Goal: Transaction & Acquisition: Book appointment/travel/reservation

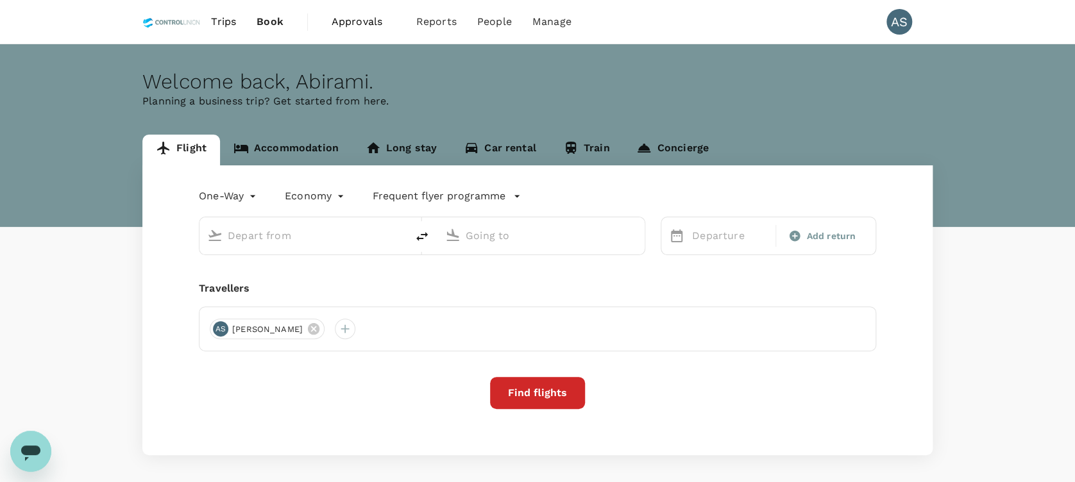
type input "Labuan (LBU)"
type input "Kuala Lumpur Intl ([GEOGRAPHIC_DATA])"
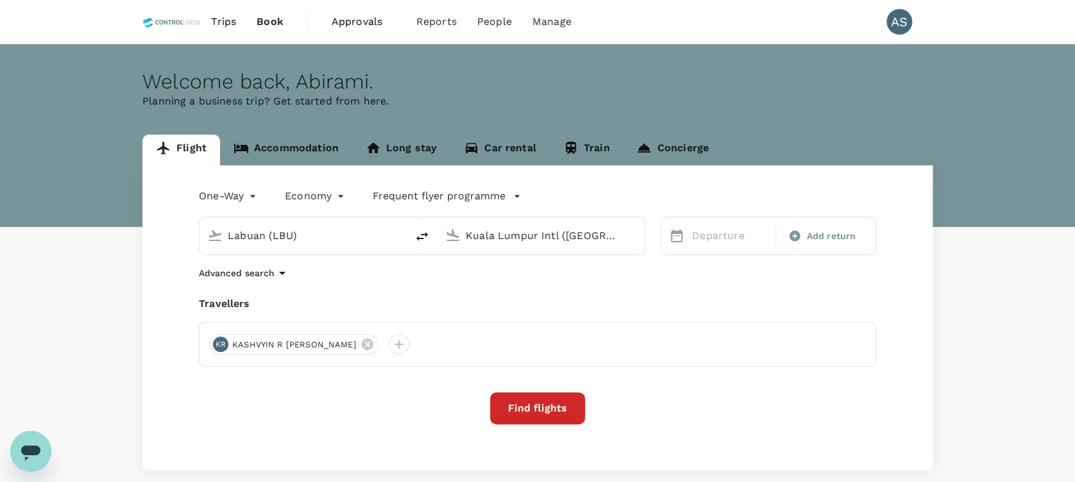
click at [422, 231] on icon "delete" at bounding box center [421, 236] width 15 height 15
type input "Kuala Lumpur Intl ([GEOGRAPHIC_DATA])"
click at [490, 233] on input "Labuan (LBU)" at bounding box center [541, 236] width 152 height 20
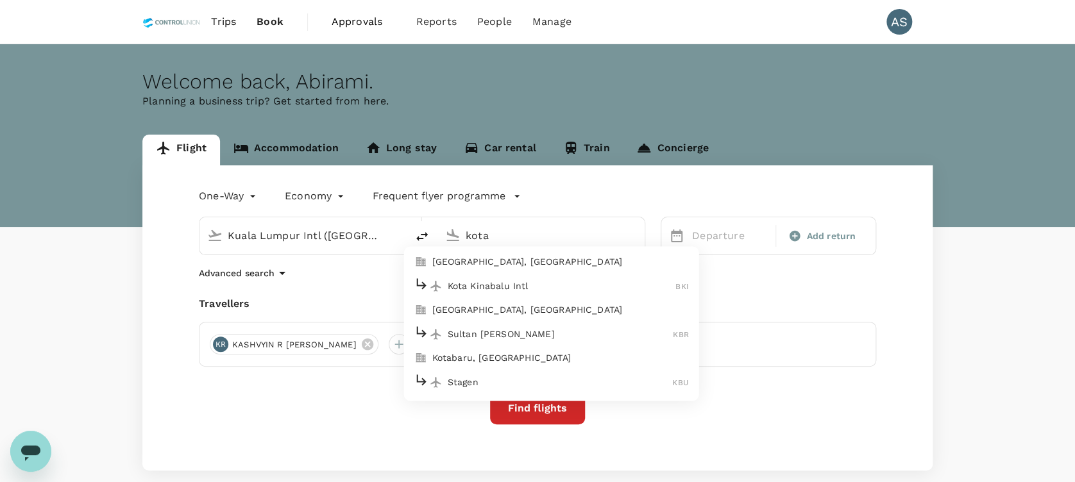
click at [530, 283] on p "Kota Kinabalu Intl" at bounding box center [562, 286] width 228 height 13
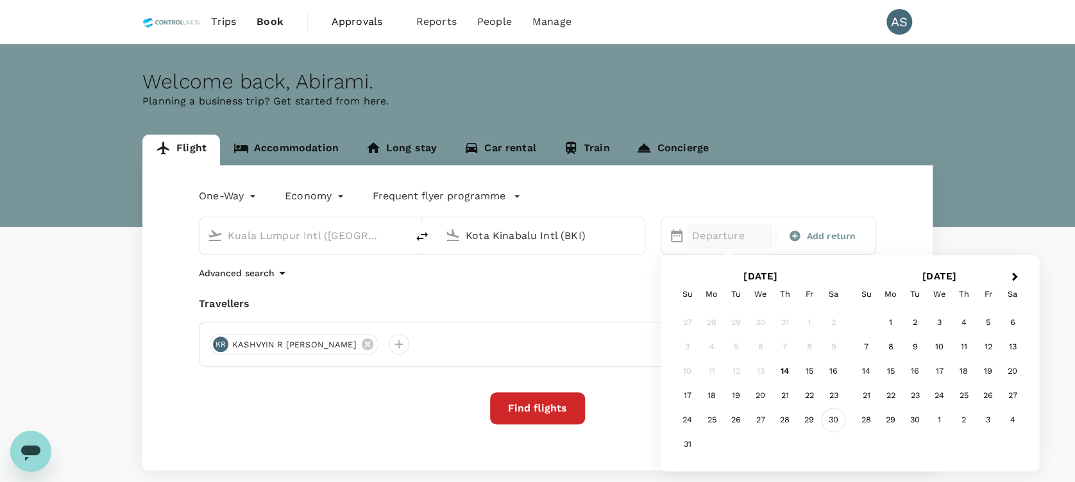
type input "Kota Kinabalu Intl (BKI)"
click at [833, 419] on div "30" at bounding box center [833, 420] width 24 height 24
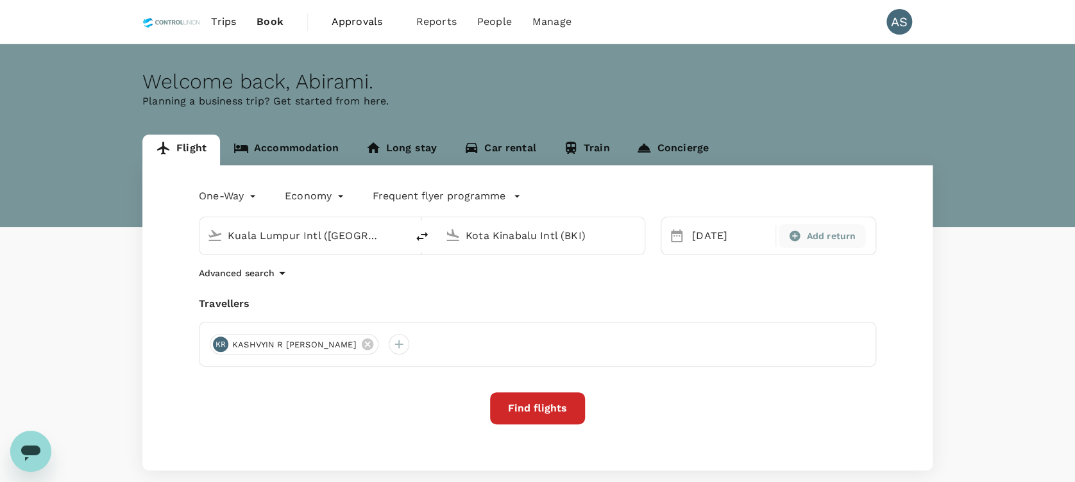
click at [831, 235] on span "Add return" at bounding box center [830, 236] width 49 height 13
type input "roundtrip"
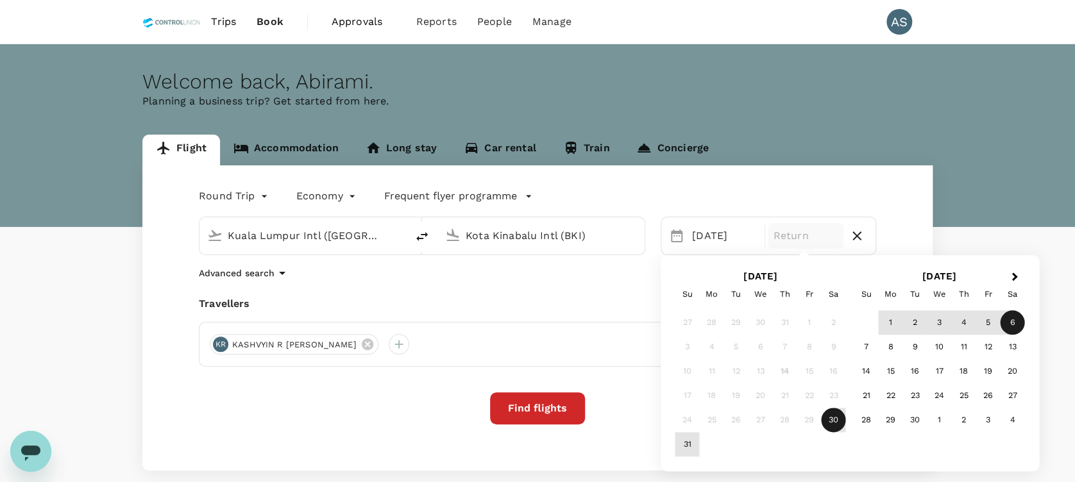
click at [1016, 323] on div "6" at bounding box center [1012, 323] width 24 height 24
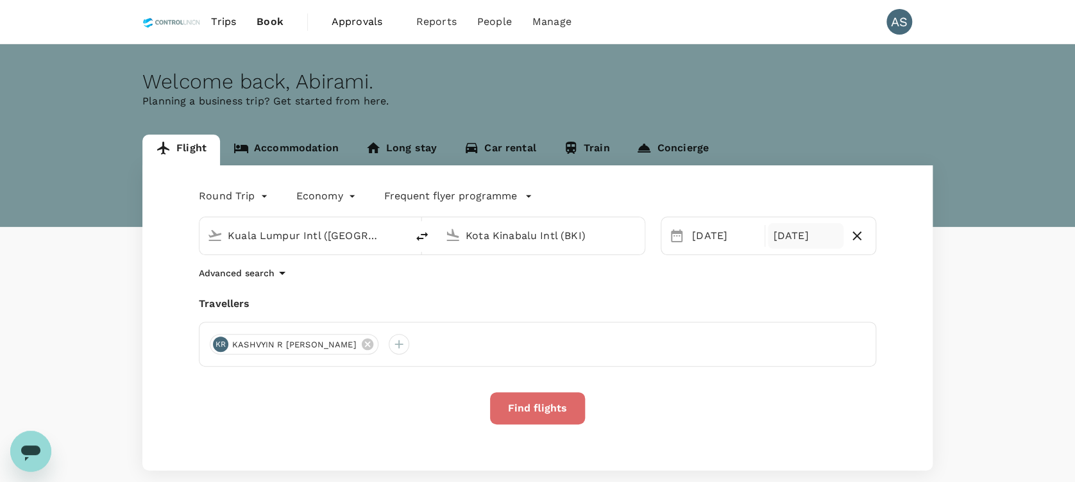
click at [521, 412] on button "Find flights" at bounding box center [537, 408] width 95 height 32
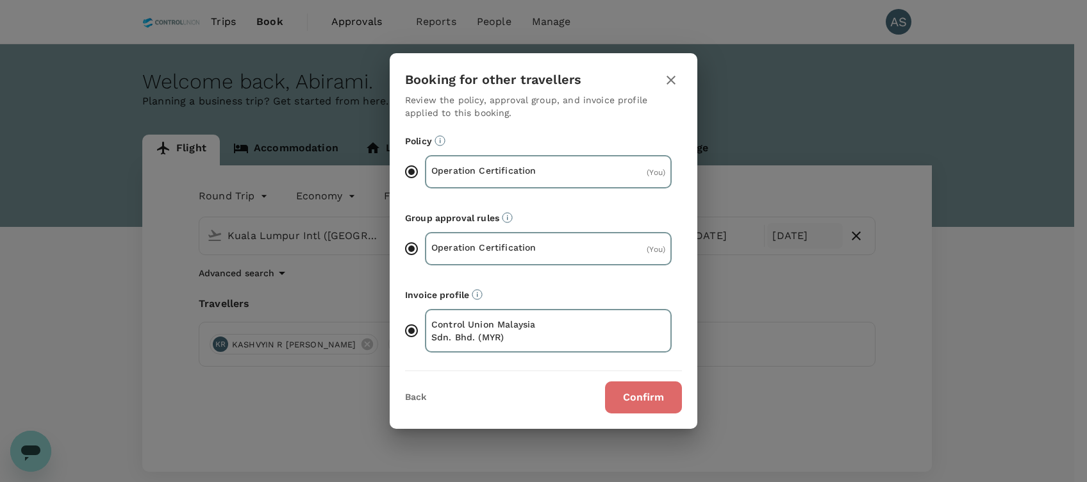
click at [646, 397] on button "Confirm" at bounding box center [643, 397] width 77 height 32
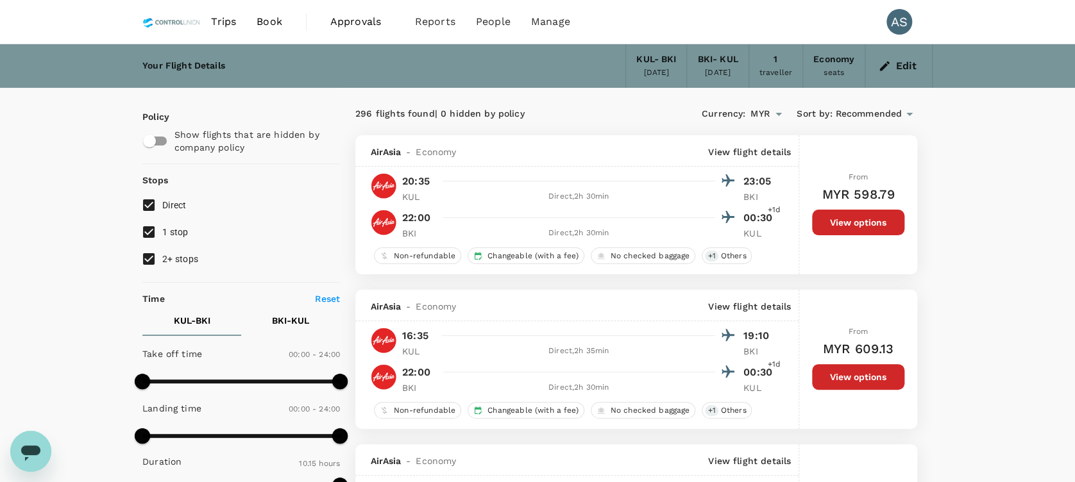
click at [855, 108] on span "Recommended" at bounding box center [868, 114] width 67 height 14
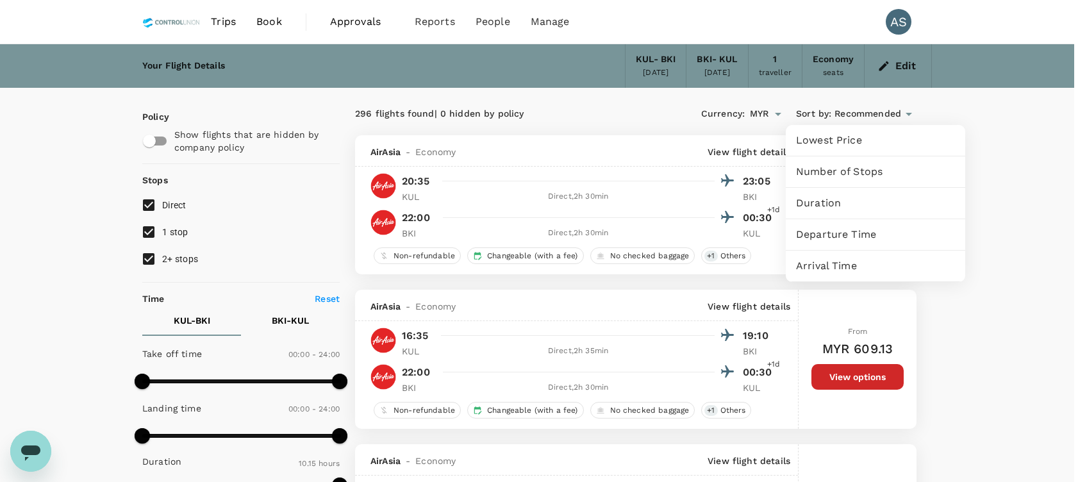
click at [859, 140] on span "Lowest Price" at bounding box center [875, 140] width 159 height 15
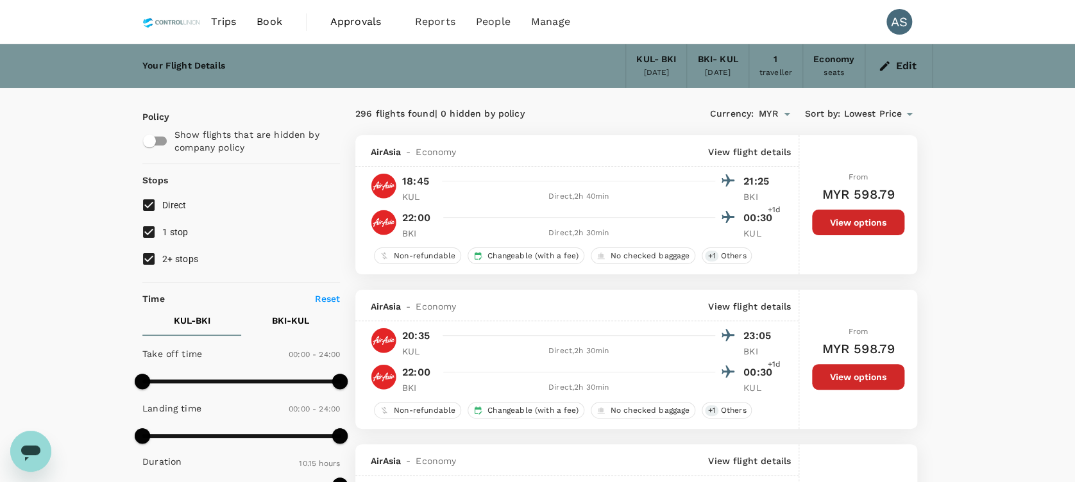
click at [907, 67] on button "Edit" at bounding box center [898, 66] width 46 height 21
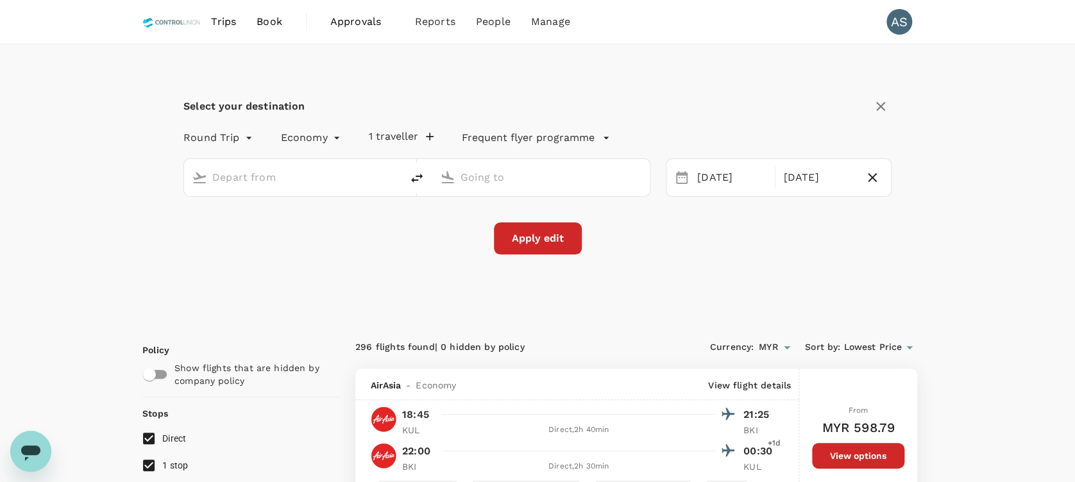
type input "Kuala Lumpur Intl ([GEOGRAPHIC_DATA])"
type input "Kota Kinabalu Intl (BKI)"
click at [816, 176] on div "[DATE]" at bounding box center [818, 177] width 80 height 25
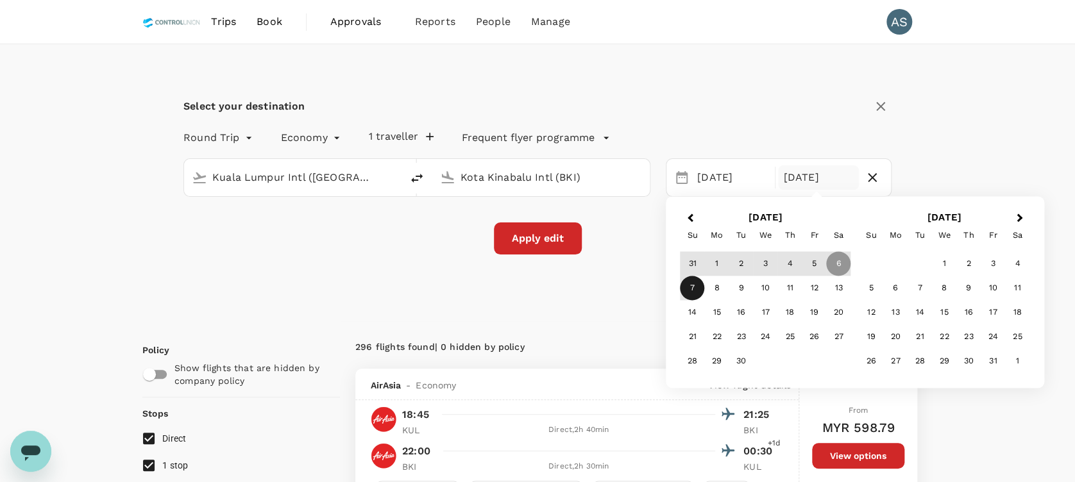
click at [692, 293] on div "7" at bounding box center [692, 288] width 24 height 24
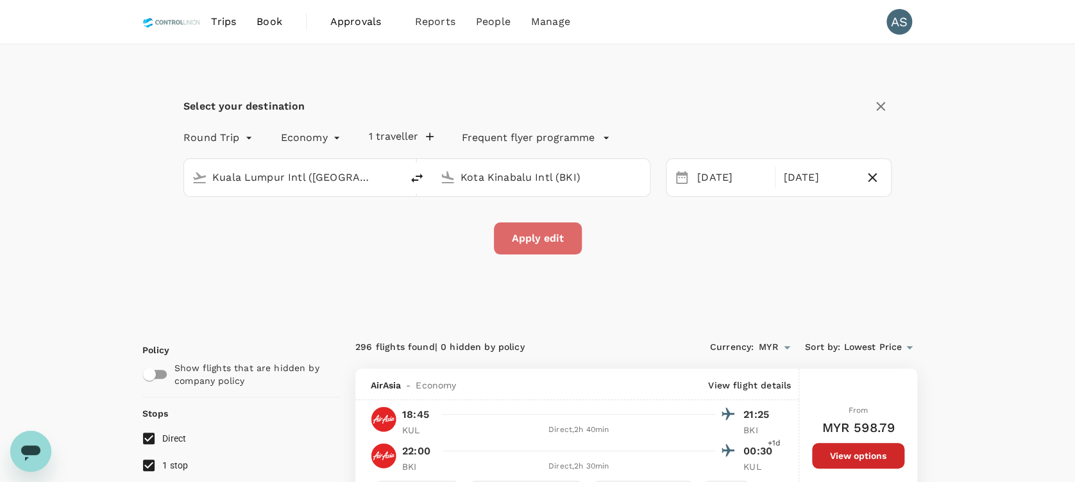
click at [545, 244] on button "Apply edit" at bounding box center [538, 238] width 88 height 32
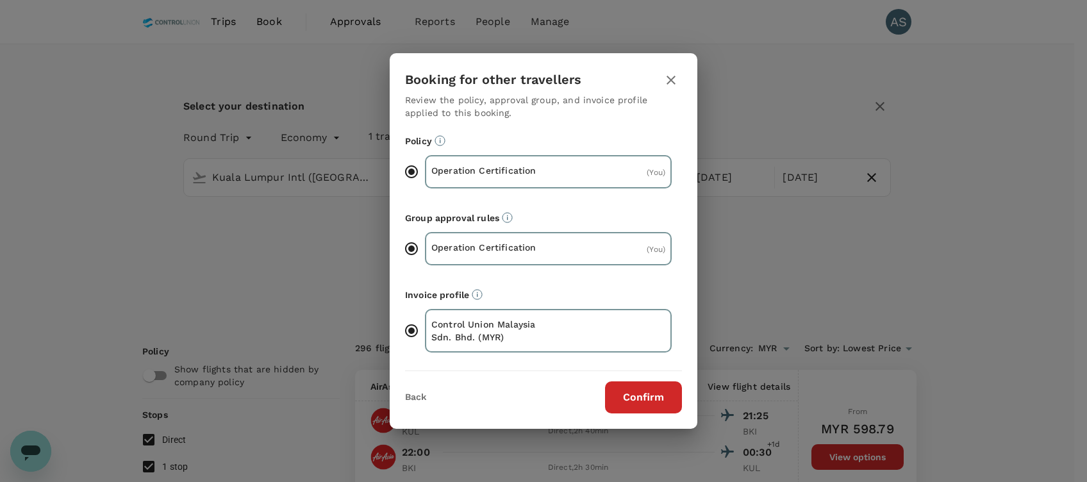
click at [667, 392] on button "Confirm" at bounding box center [643, 397] width 77 height 32
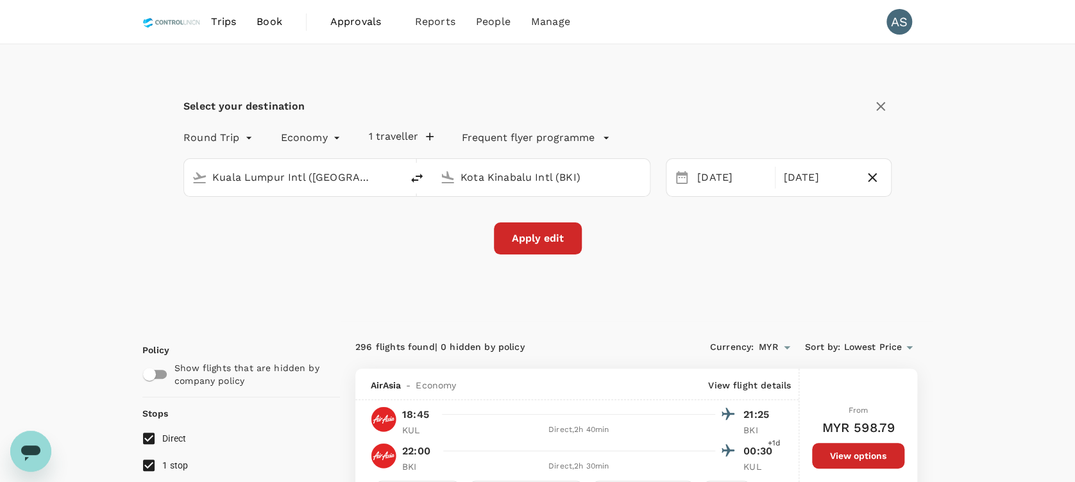
checkbox input "false"
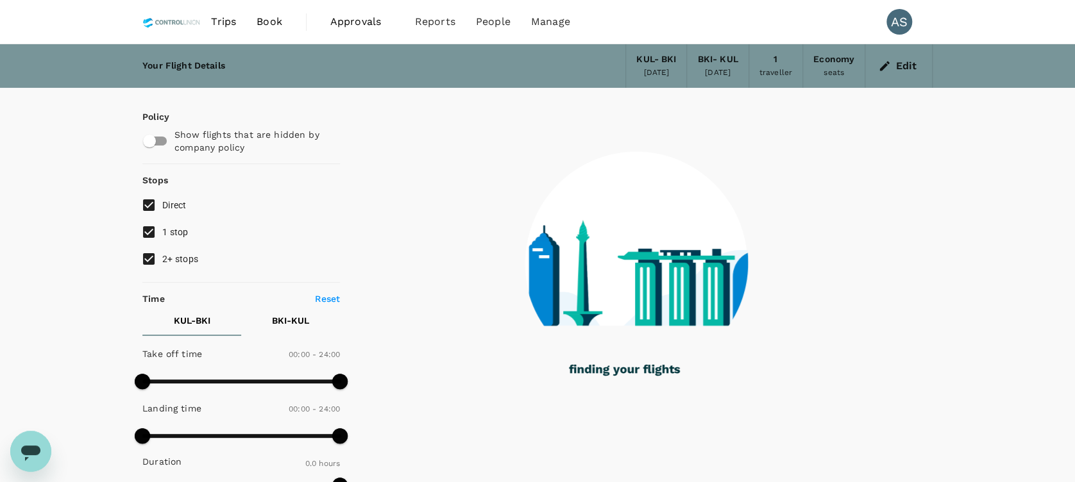
type input "165"
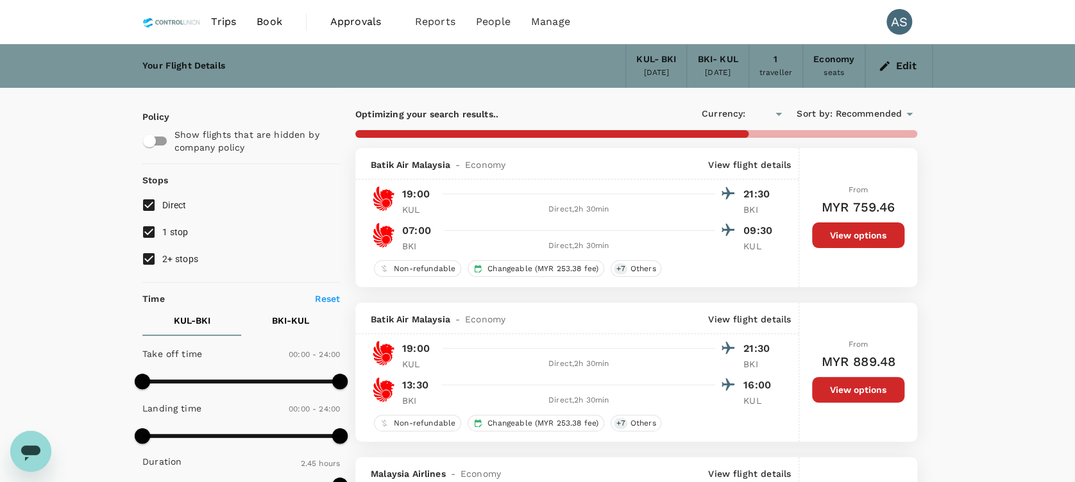
checkbox input "true"
type input "MYR"
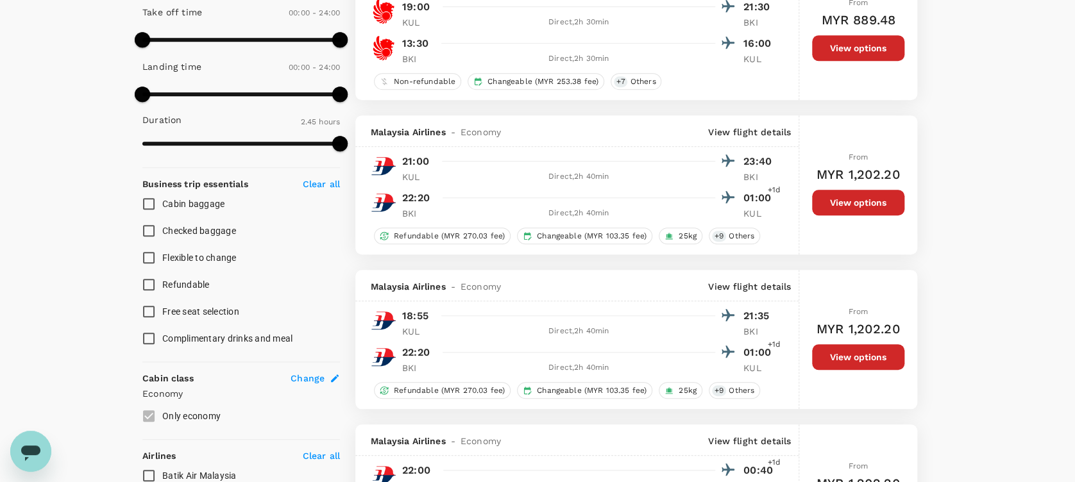
scroll to position [598, 0]
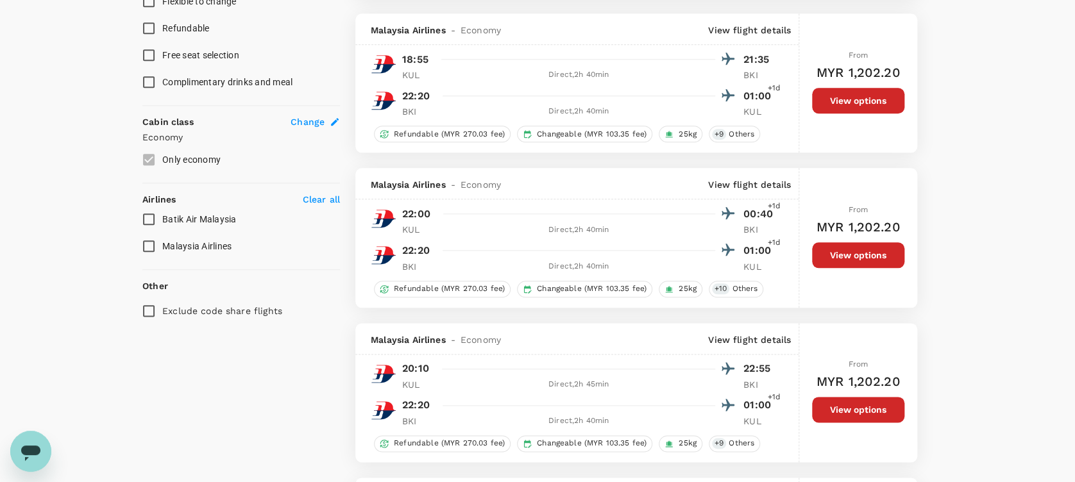
type input "960"
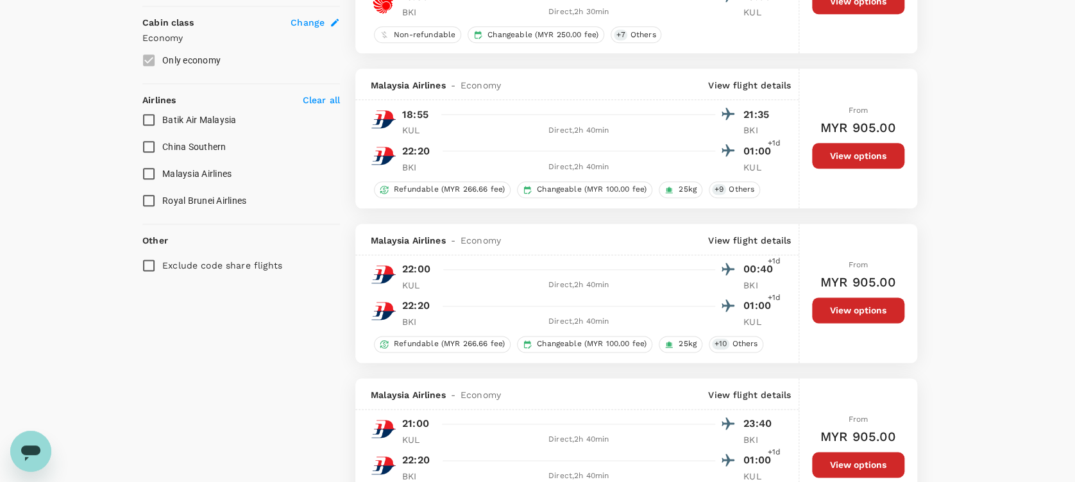
scroll to position [0, 0]
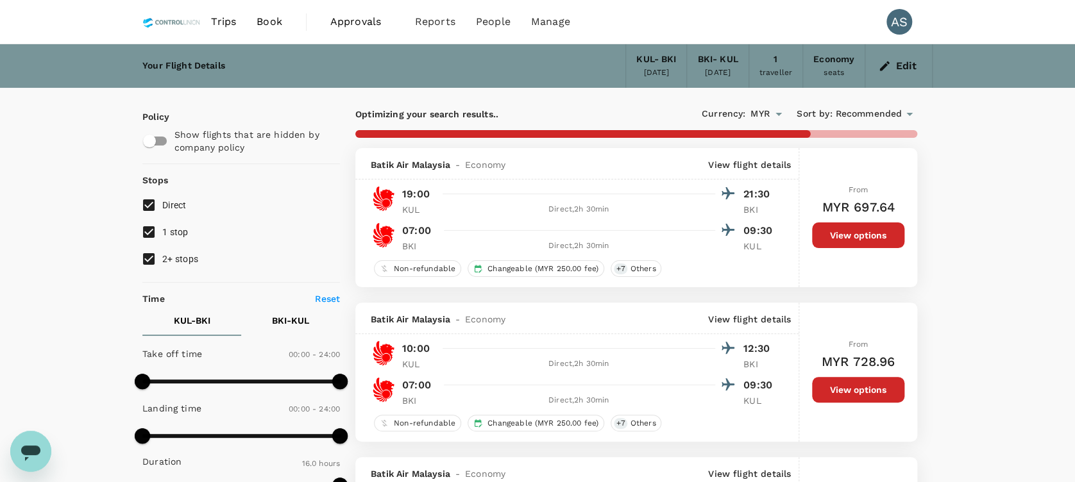
click at [905, 67] on button "Edit" at bounding box center [898, 66] width 46 height 21
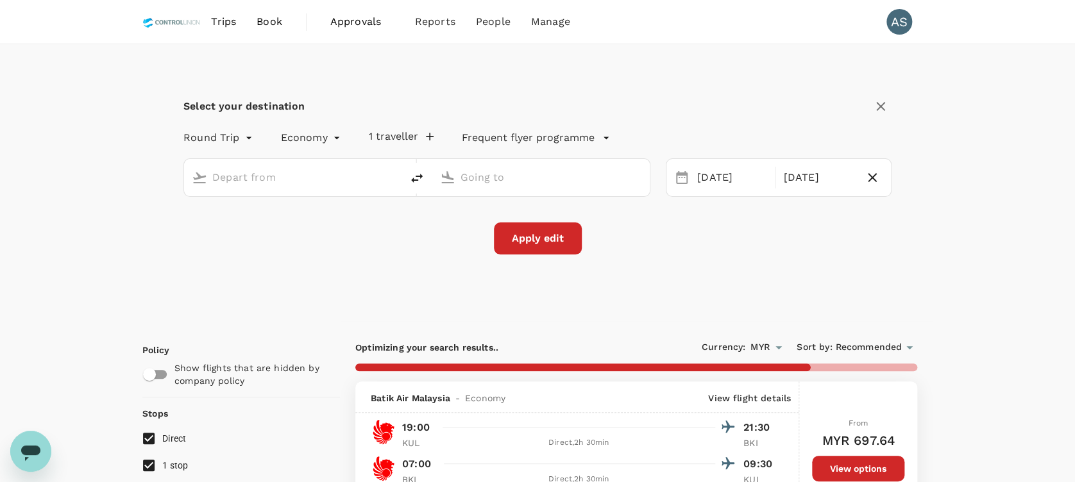
type input "Kuala Lumpur Intl ([GEOGRAPHIC_DATA])"
type input "Kota Kinabalu Intl (BKI)"
click at [792, 169] on div "[DATE]" at bounding box center [818, 177] width 80 height 25
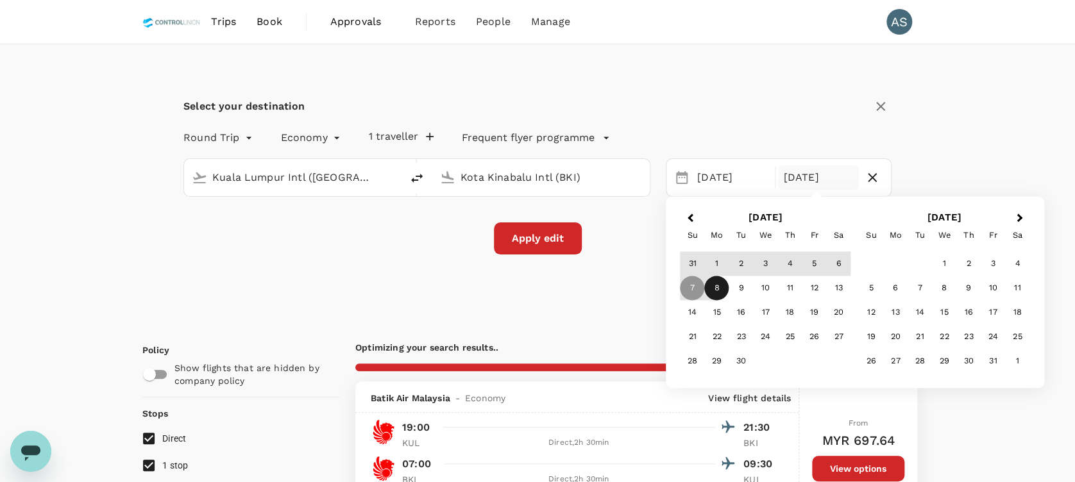
click at [714, 291] on div "8" at bounding box center [716, 288] width 24 height 24
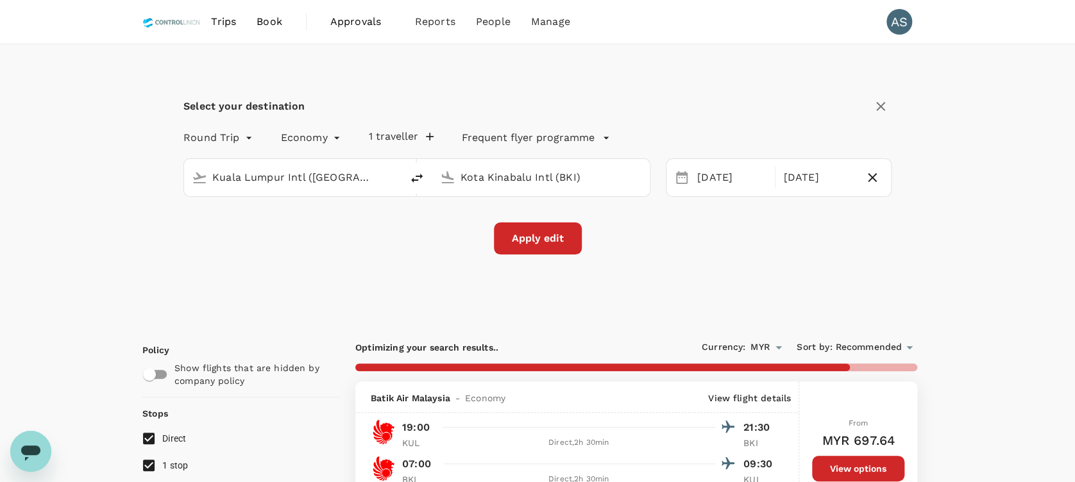
click at [534, 238] on button "Apply edit" at bounding box center [538, 238] width 88 height 32
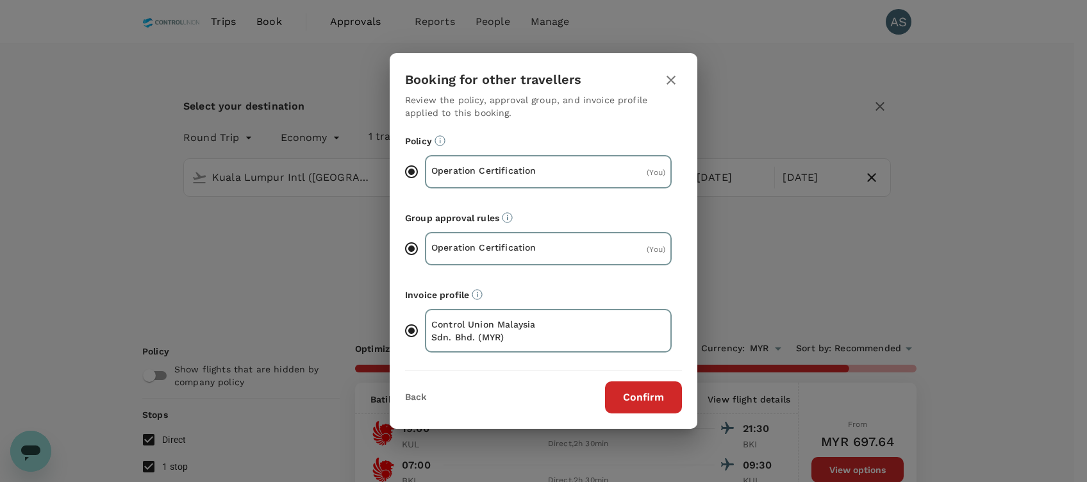
click at [618, 390] on button "Confirm" at bounding box center [643, 397] width 77 height 32
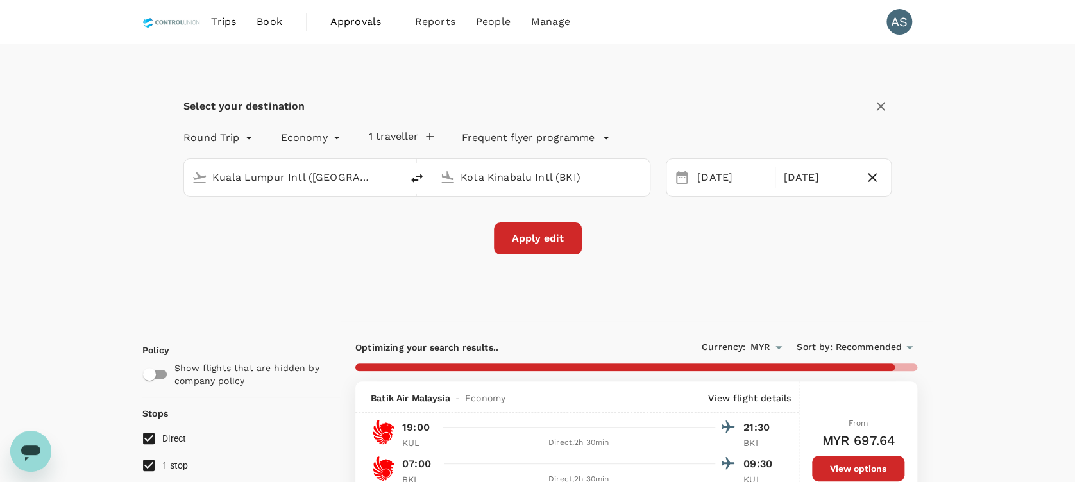
checkbox input "false"
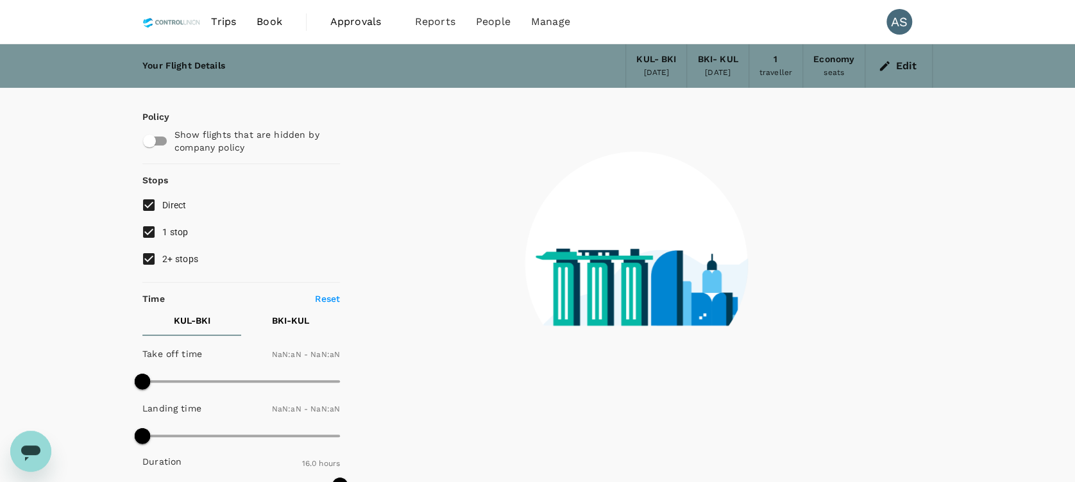
type input "1440"
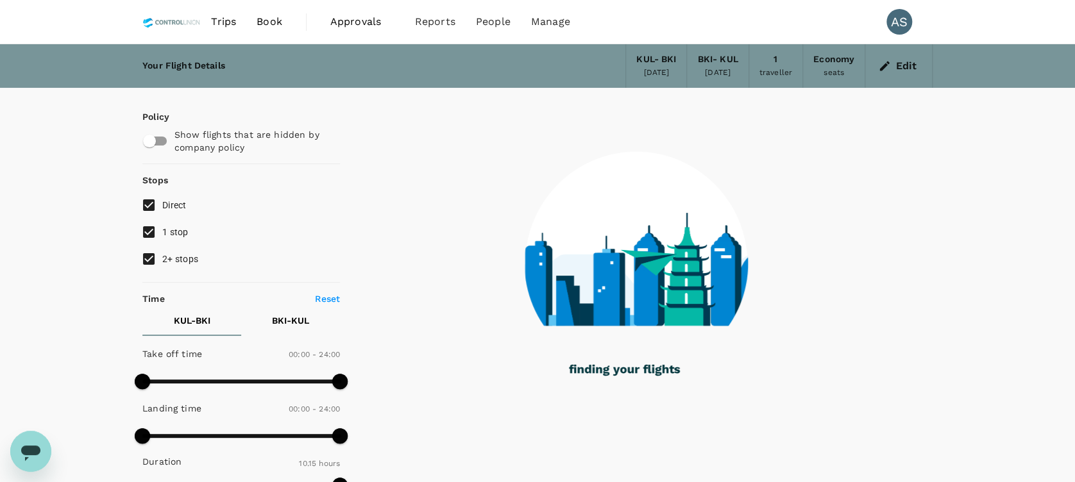
type input "615"
checkbox input "true"
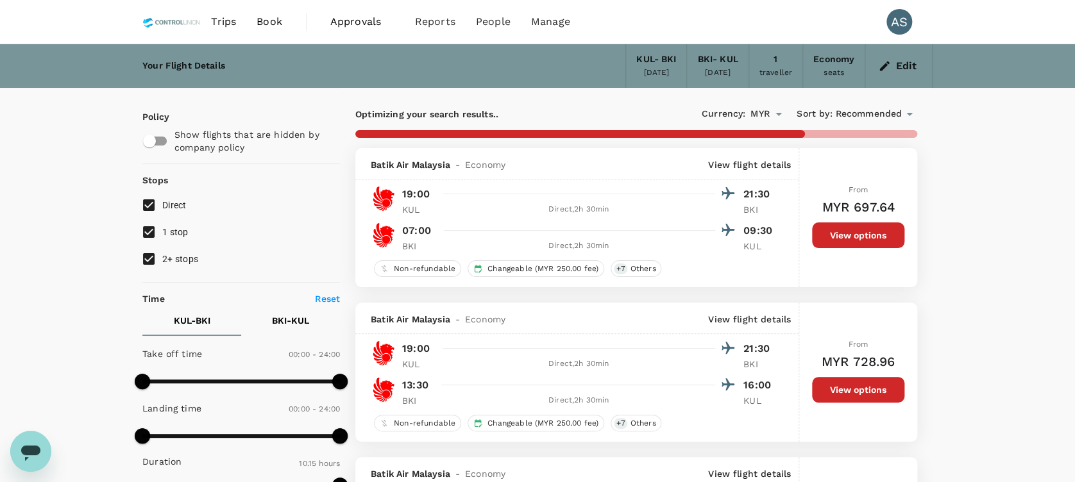
type input "960"
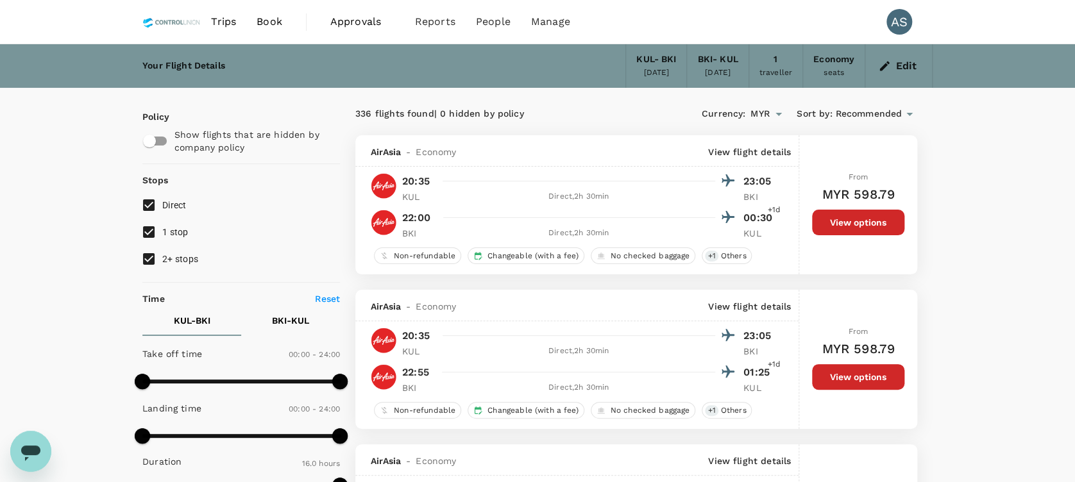
click at [877, 115] on span "Recommended" at bounding box center [868, 114] width 67 height 14
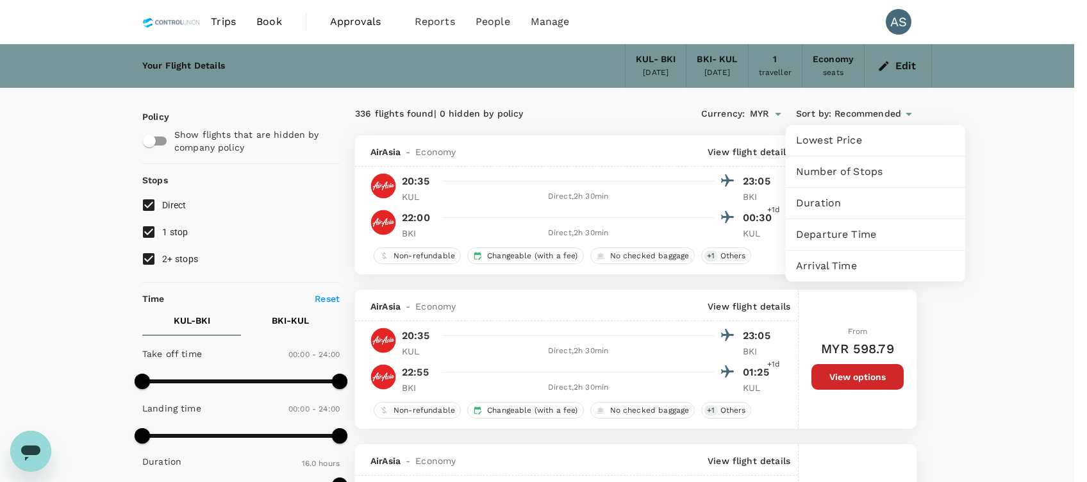
click at [869, 140] on span "Lowest Price" at bounding box center [875, 140] width 159 height 15
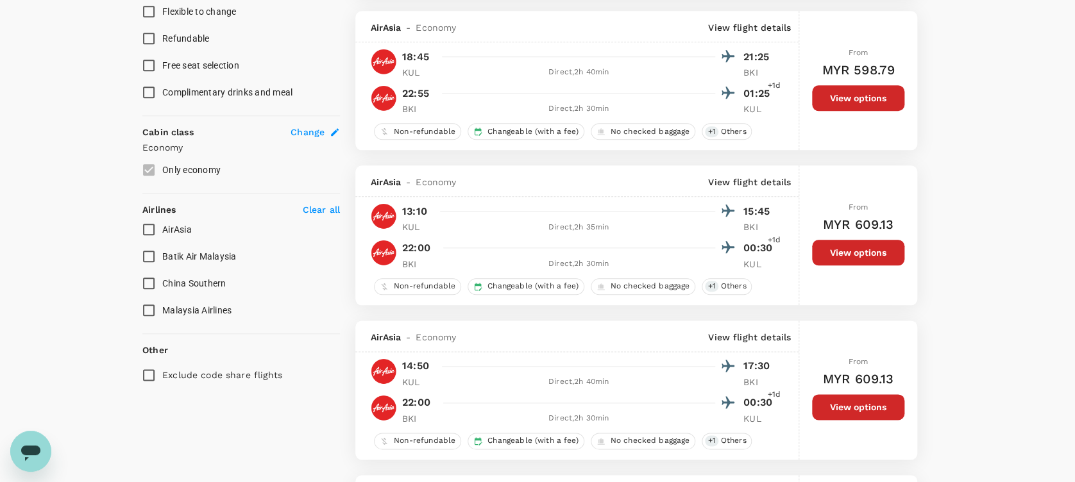
scroll to position [610, 0]
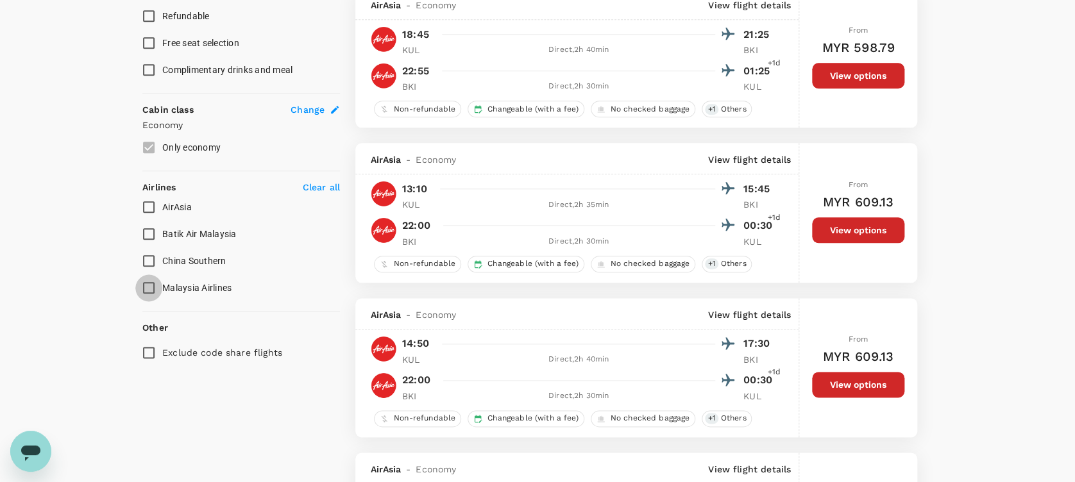
click at [146, 286] on input "Malaysia Airlines" at bounding box center [148, 287] width 27 height 27
checkbox input "true"
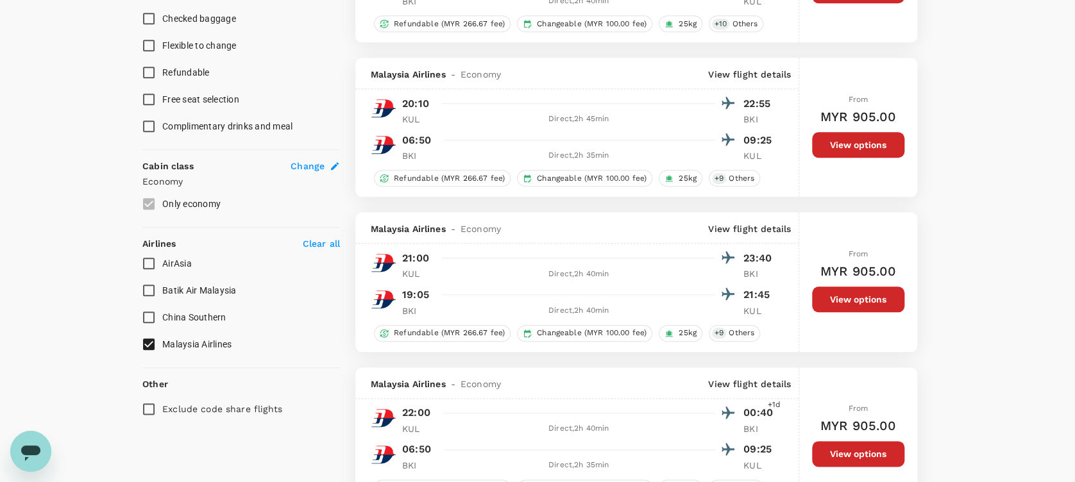
scroll to position [0, 0]
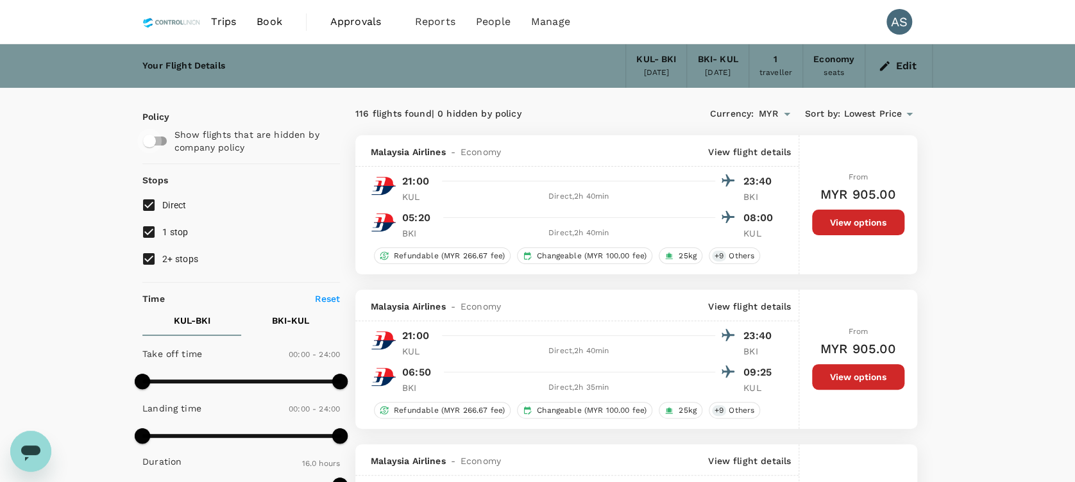
click at [153, 142] on input "checkbox" at bounding box center [149, 141] width 73 height 24
click at [160, 140] on input "checkbox" at bounding box center [162, 141] width 73 height 24
checkbox input "false"
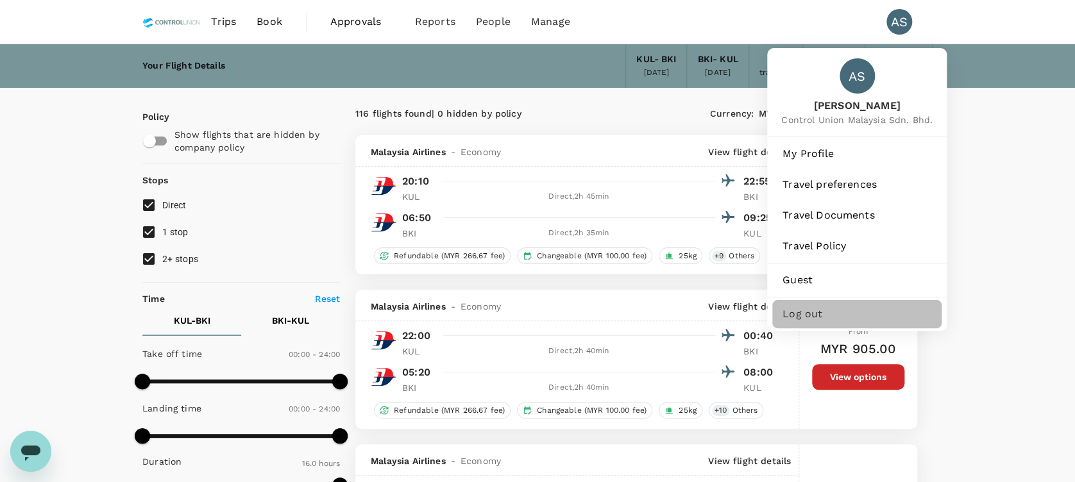
click at [790, 318] on span "Log out" at bounding box center [856, 313] width 149 height 15
